Goal: Task Accomplishment & Management: Use online tool/utility

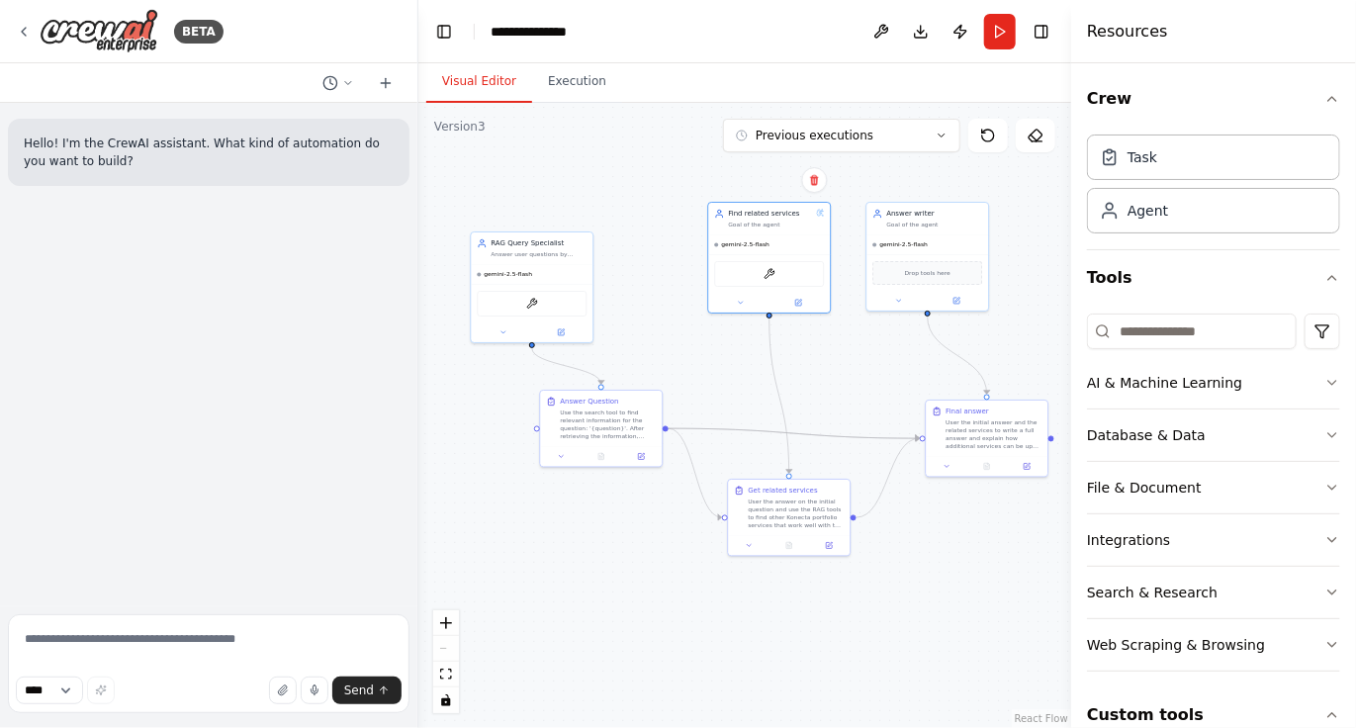
drag, startPoint x: 735, startPoint y: 573, endPoint x: 641, endPoint y: 336, distance: 254.3
click at [641, 336] on div ".deletable-edge-delete-btn { width: 20px; height: 20px; border: 0px solid #ffff…" at bounding box center [744, 415] width 653 height 625
click at [448, 626] on icon "zoom in" at bounding box center [446, 623] width 12 height 12
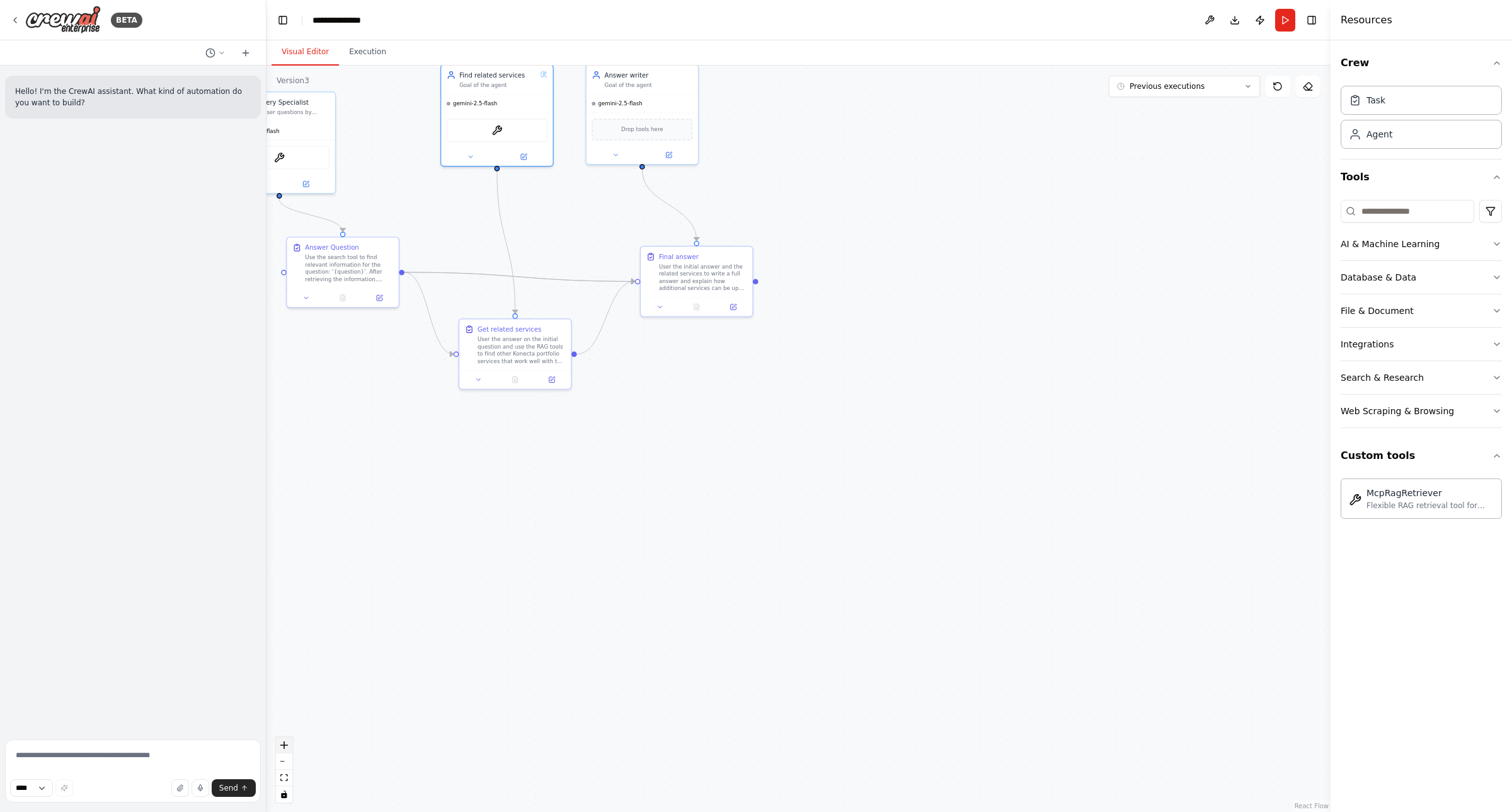
click at [288, 649] on button "zoom in" at bounding box center [284, 745] width 17 height 17
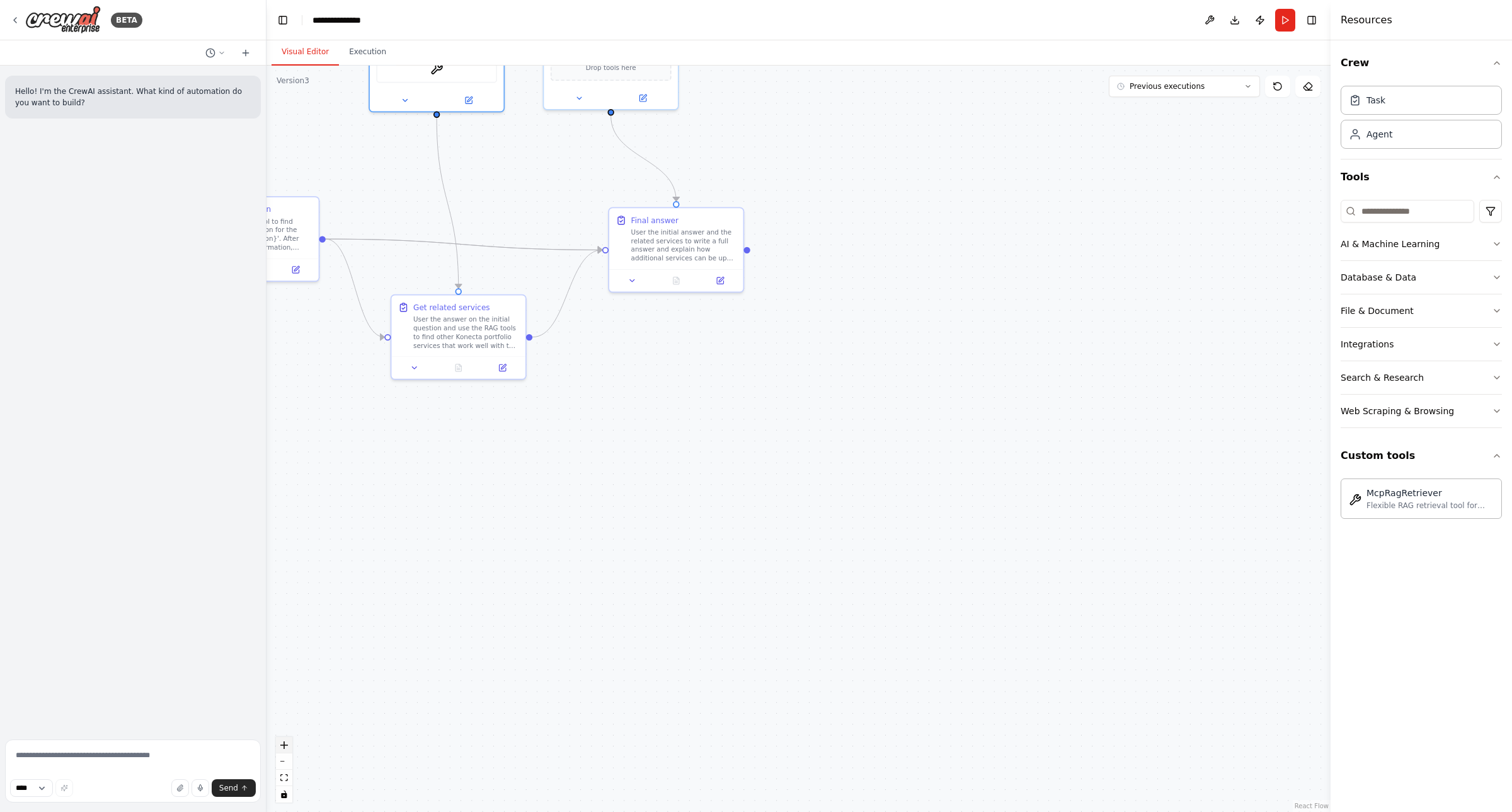
click at [288, 649] on button "zoom in" at bounding box center [284, 745] width 17 height 17
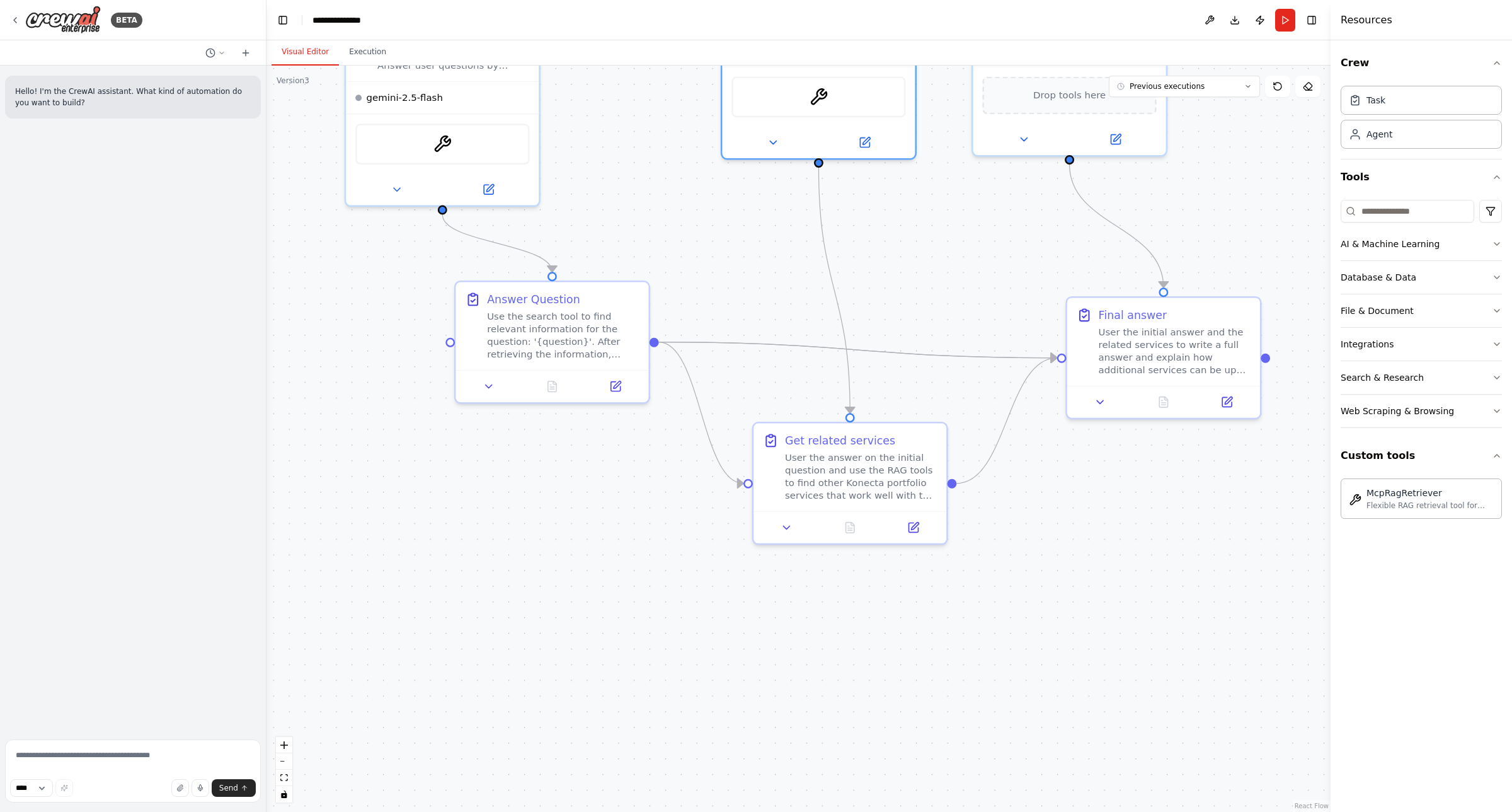
drag, startPoint x: 443, startPoint y: 627, endPoint x: 961, endPoint y: 811, distance: 549.7
click at [961, 649] on div ".deletable-edge-delete-btn { width: 20px; height: 20px; border: 0px solid #ffff…" at bounding box center [798, 439] width 1064 height 746
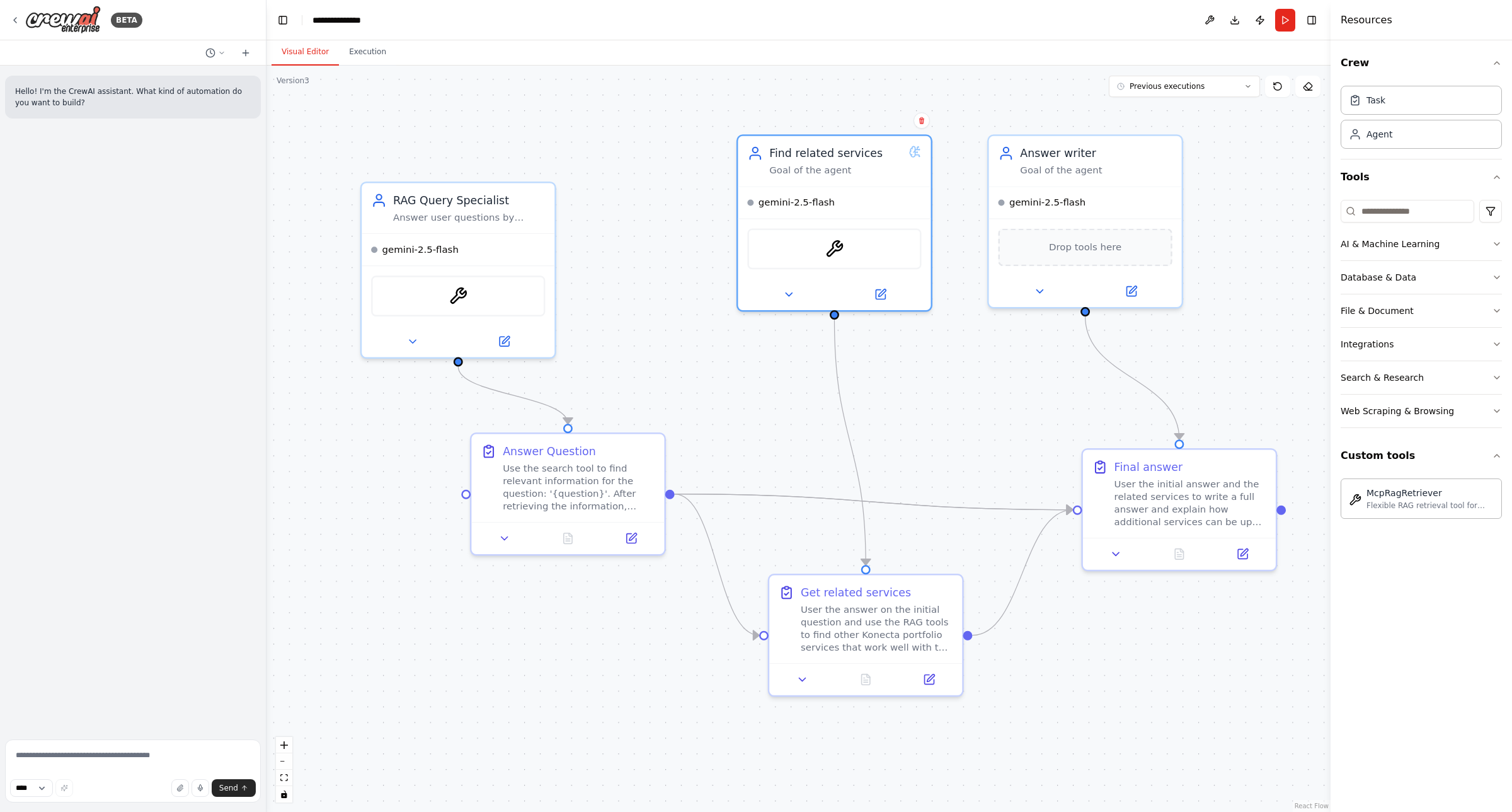
drag, startPoint x: 613, startPoint y: 167, endPoint x: 628, endPoint y: 332, distance: 165.7
click at [628, 332] on div ".deletable-edge-delete-btn { width: 20px; height: 20px; border: 0px solid #ffff…" at bounding box center [798, 439] width 1064 height 746
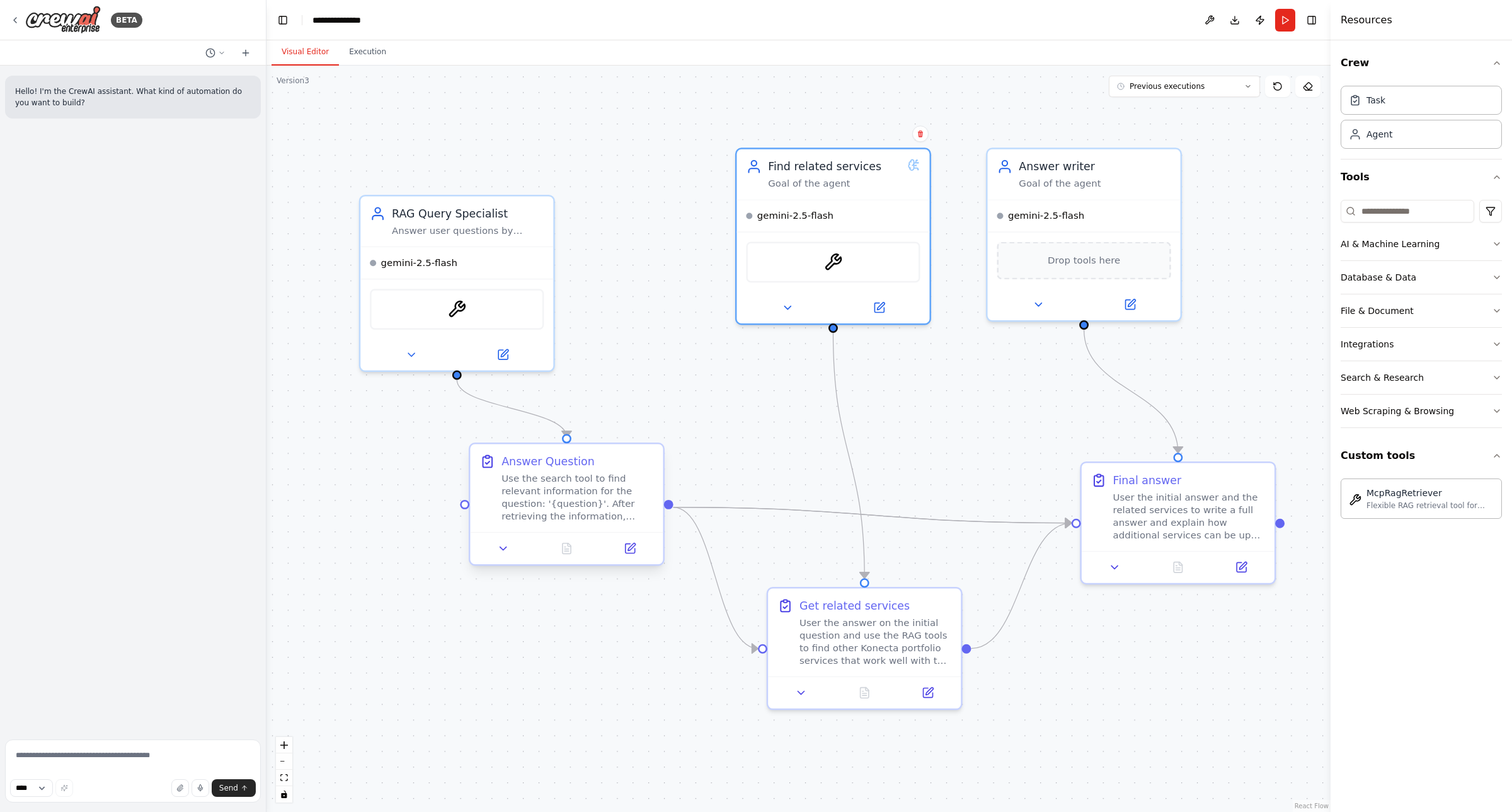
click at [605, 502] on div "Use the search tool to find relevant information for the question: '{question}'…" at bounding box center [577, 497] width 152 height 50
click at [629, 553] on icon at bounding box center [630, 548] width 13 height 13
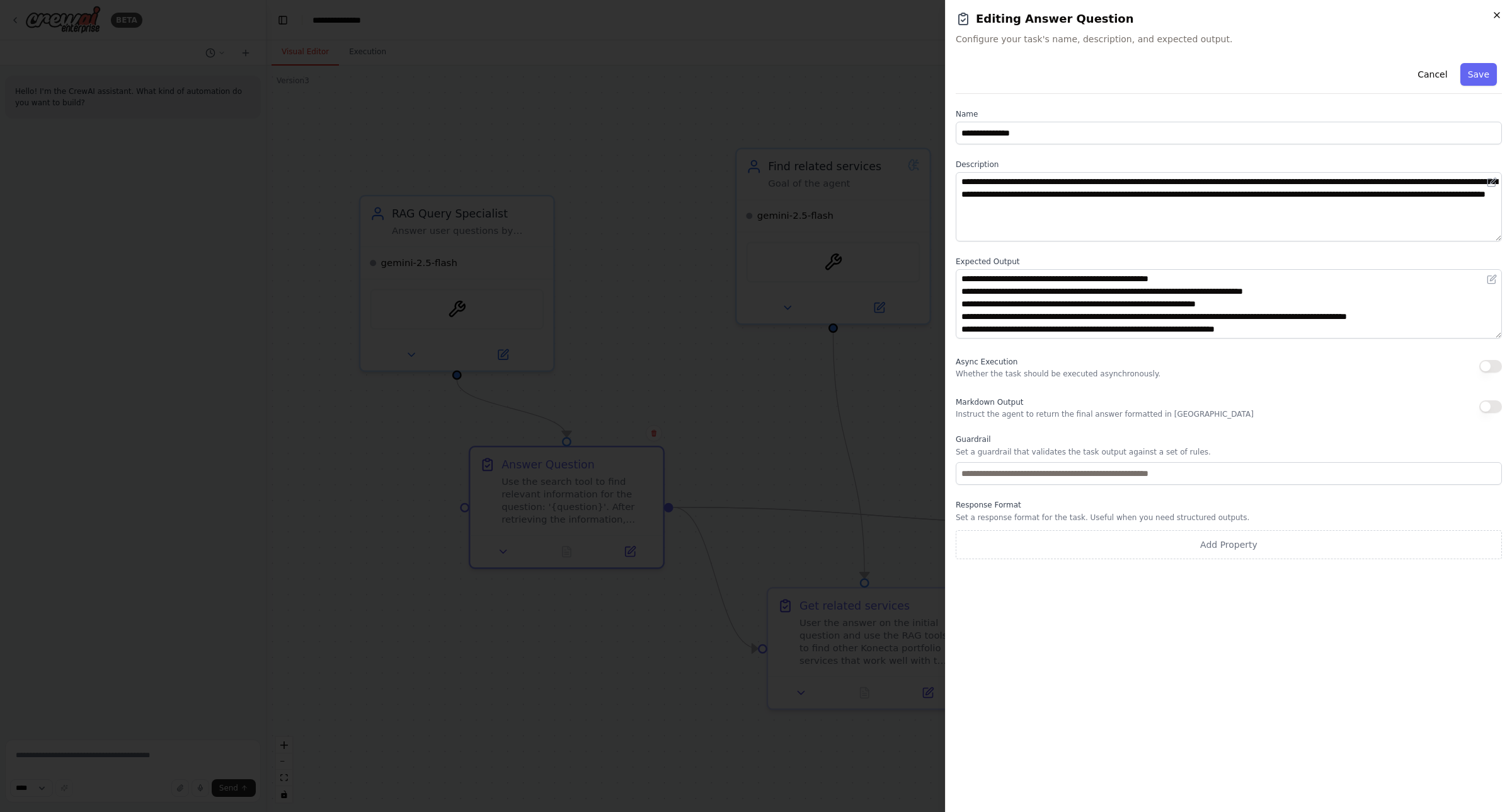
click at [1209, 14] on icon "button" at bounding box center [1497, 15] width 10 height 10
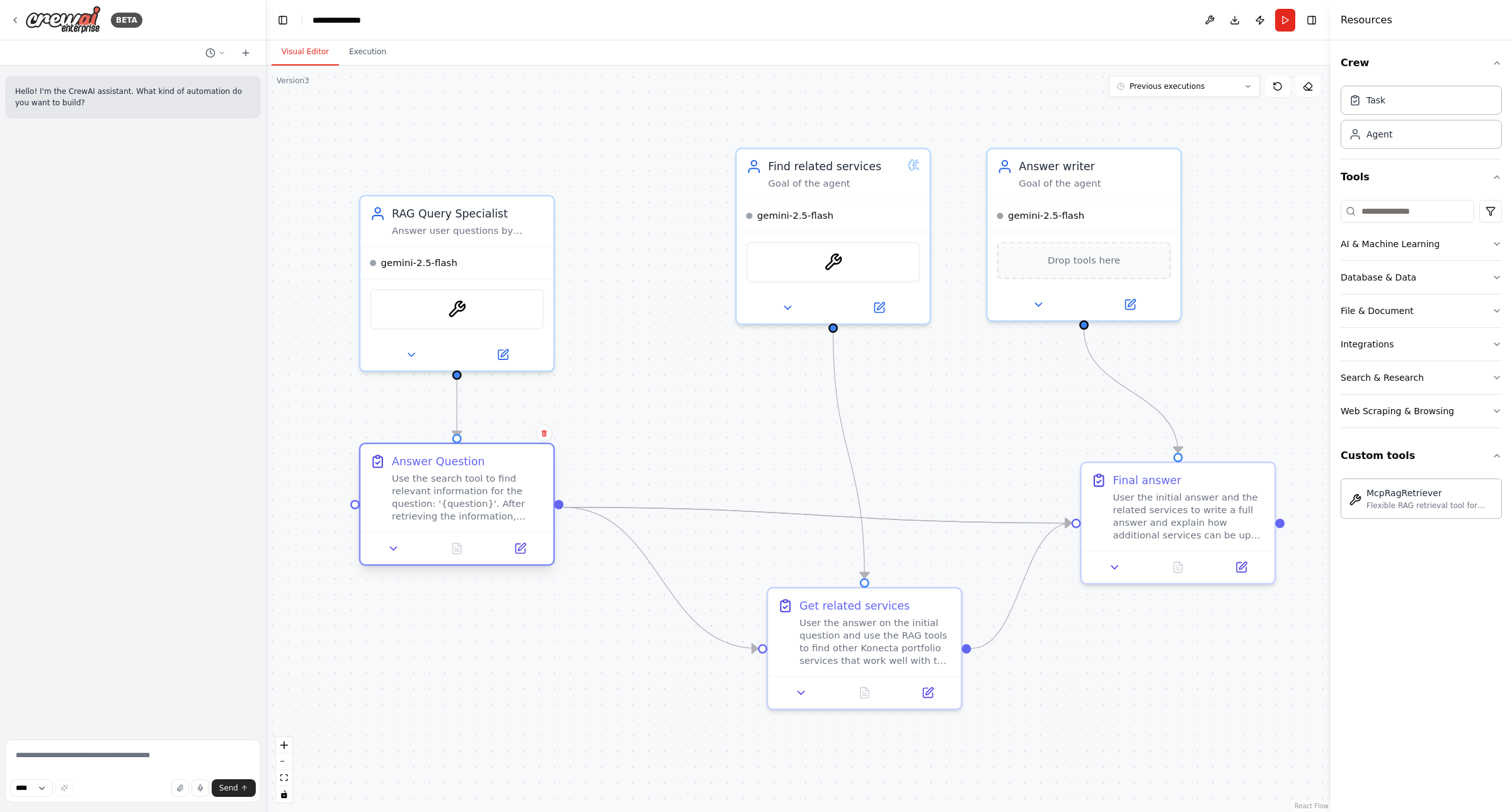
drag, startPoint x: 593, startPoint y: 498, endPoint x: 490, endPoint y: 491, distance: 103.2
click at [490, 491] on div "Use the search tool to find relevant information for the question: '{question}'…" at bounding box center [468, 497] width 152 height 50
